Goal: Transaction & Acquisition: Purchase product/service

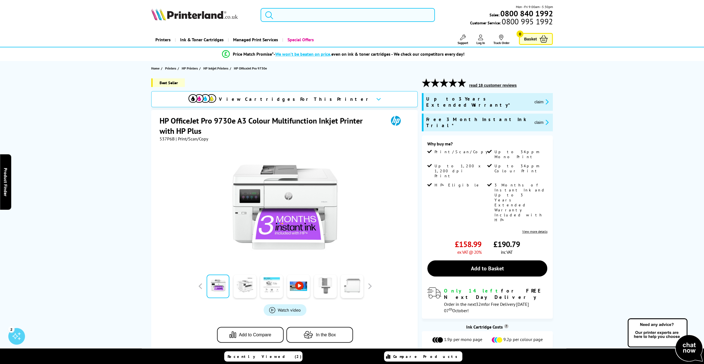
click at [306, 15] on input "search" at bounding box center [347, 15] width 174 height 14
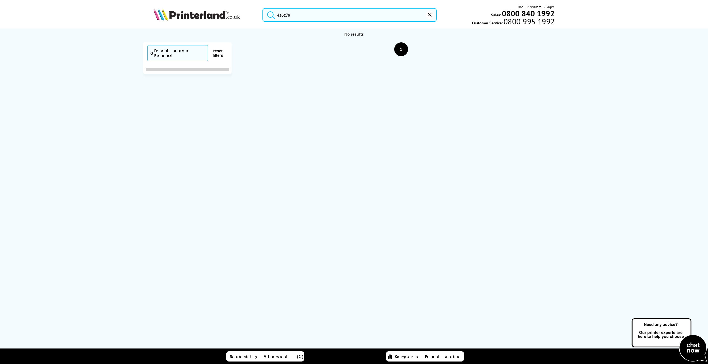
click at [263, 8] on button "submit" at bounding box center [270, 14] width 14 height 12
click at [295, 21] on input "4s6z7a" at bounding box center [349, 15] width 174 height 14
click at [297, 16] on input "4s6z7a" at bounding box center [349, 15] width 174 height 14
click at [263, 8] on button "submit" at bounding box center [270, 14] width 14 height 12
click at [296, 13] on input "4s6z7a" at bounding box center [349, 15] width 174 height 14
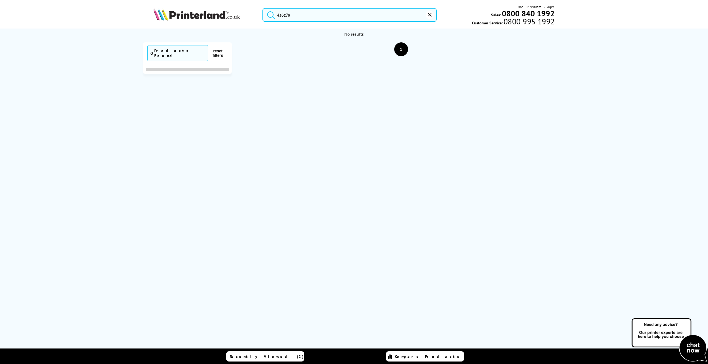
drag, startPoint x: 302, startPoint y: 15, endPoint x: 215, endPoint y: 18, distance: 87.4
click at [215, 18] on div "4s6z7a Mon - Fri 9:00am - 5:30pm Sales: 0800 840 1992 Customer Service: 0800 99…" at bounding box center [354, 16] width 444 height 24
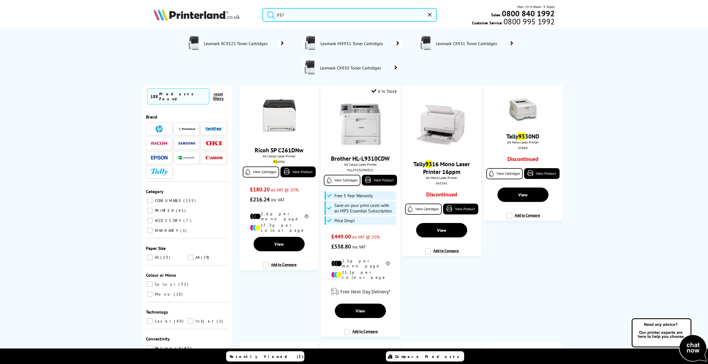
click at [263, 8] on button "submit" at bounding box center [270, 14] width 14 height 12
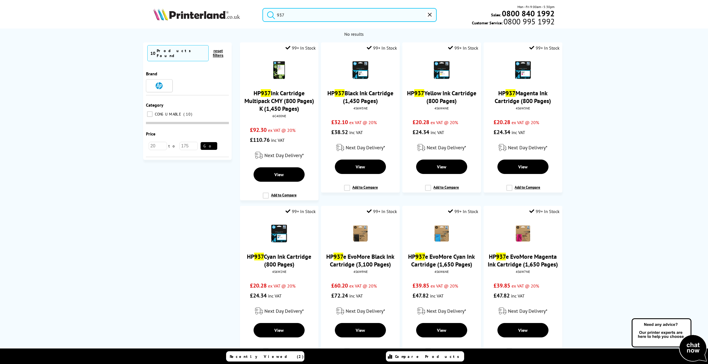
click at [293, 14] on input "937" at bounding box center [349, 15] width 174 height 14
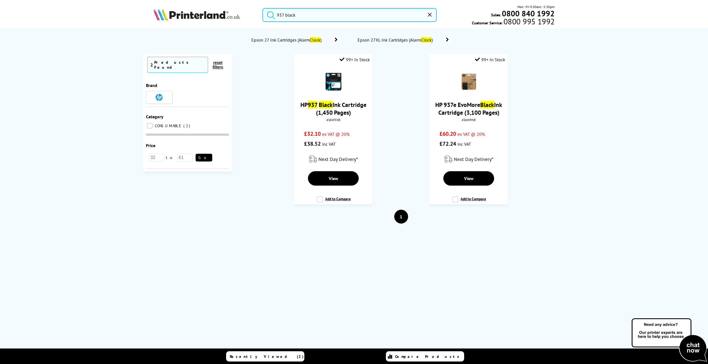
type input "937 black"
click at [263, 8] on button "submit" at bounding box center [270, 14] width 14 height 12
click at [465, 110] on link "HP 937e EvoMore Black Ink Cartridge (3,100 Pages)" at bounding box center [468, 109] width 67 height 16
